Goal: Task Accomplishment & Management: Complete application form

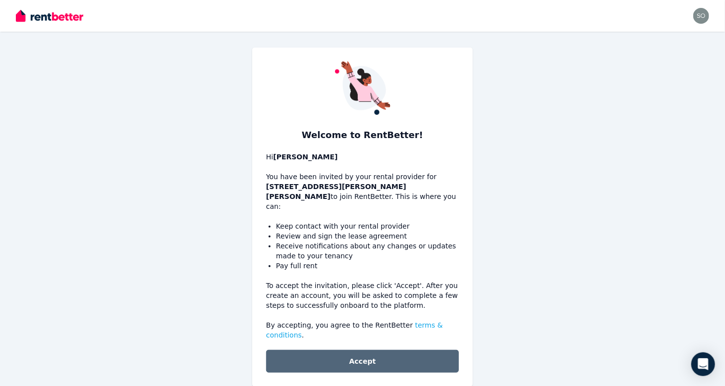
click at [335, 350] on button "Accept" at bounding box center [362, 361] width 193 height 23
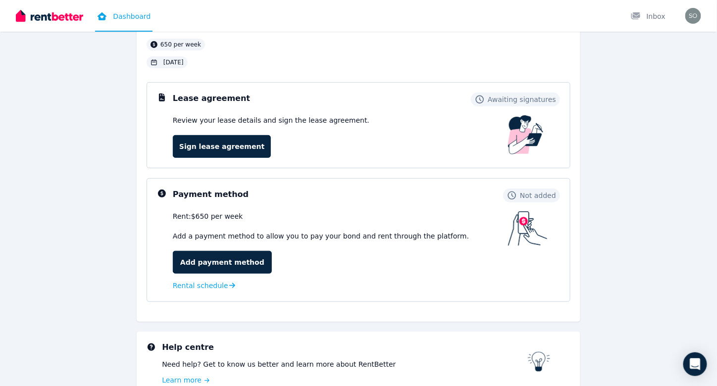
scroll to position [74, 0]
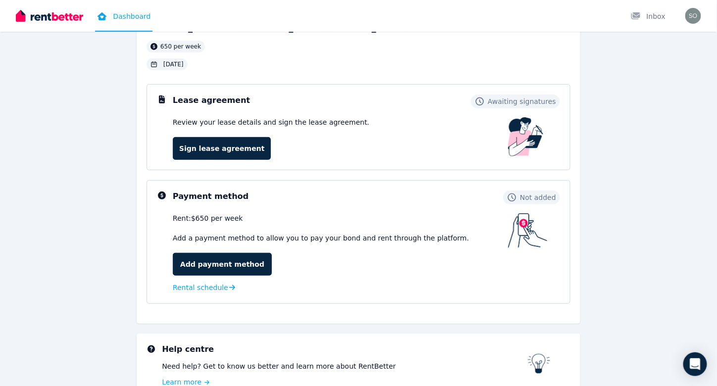
click at [206, 198] on h3 "Payment method" at bounding box center [211, 197] width 76 height 12
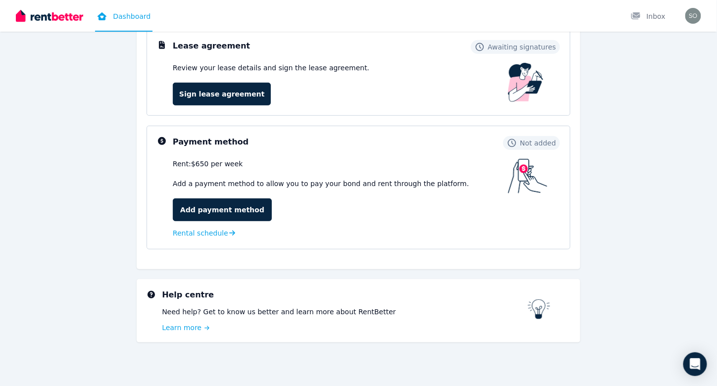
scroll to position [0, 0]
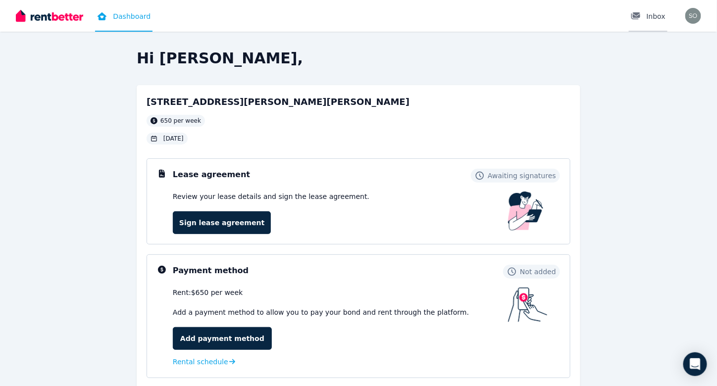
click at [654, 16] on div "Inbox" at bounding box center [648, 16] width 35 height 10
click at [78, 163] on div "Hi [PERSON_NAME], [STREET_ADDRESS][PERSON_NAME][PERSON_NAME] per week [DATE] Le…" at bounding box center [359, 275] width 634 height 450
click at [223, 224] on link "Sign lease agreement" at bounding box center [222, 222] width 98 height 23
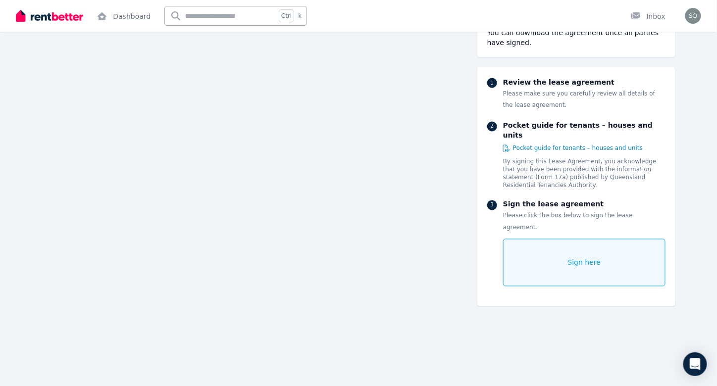
scroll to position [1706, 0]
